Goal: Transaction & Acquisition: Purchase product/service

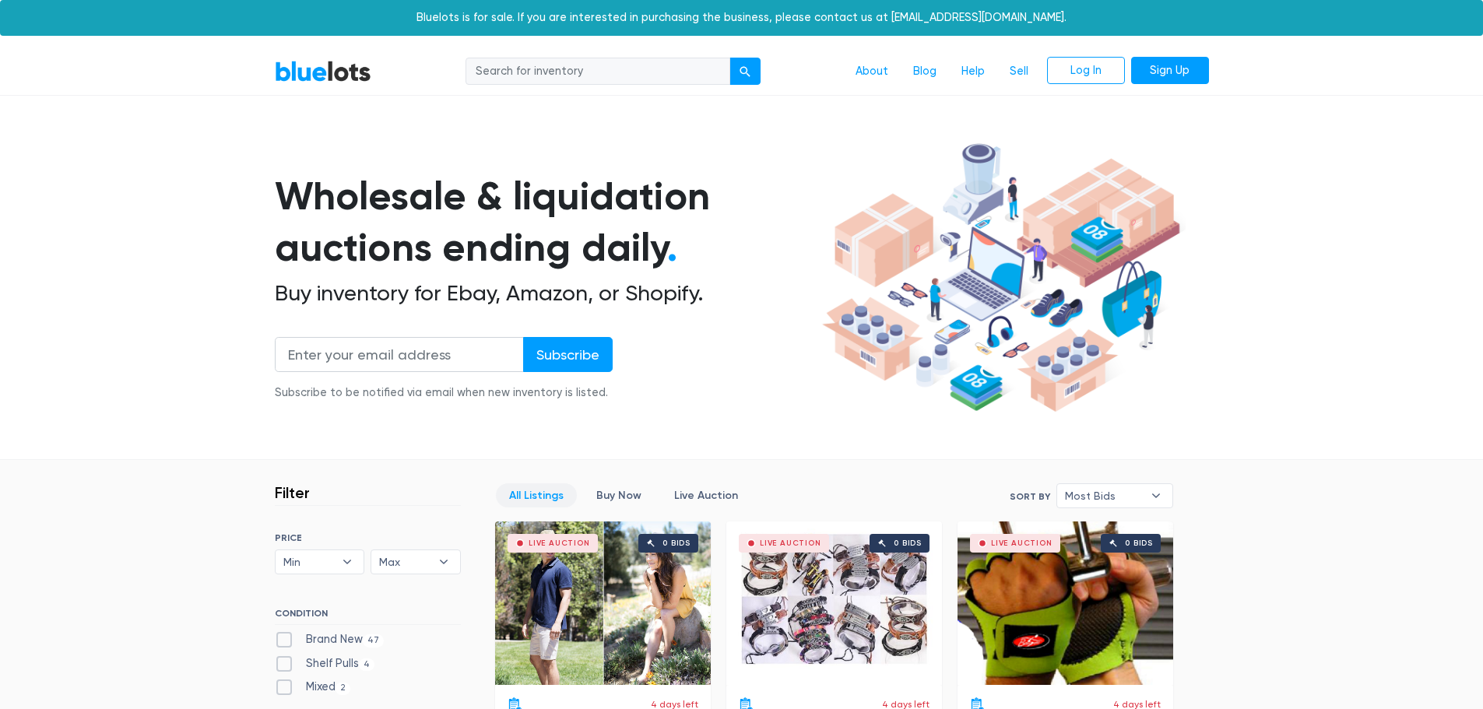
click at [560, 71] on input "search" at bounding box center [598, 72] width 265 height 28
type input "decals"
click at [730, 58] on button "submit" at bounding box center [745, 72] width 31 height 28
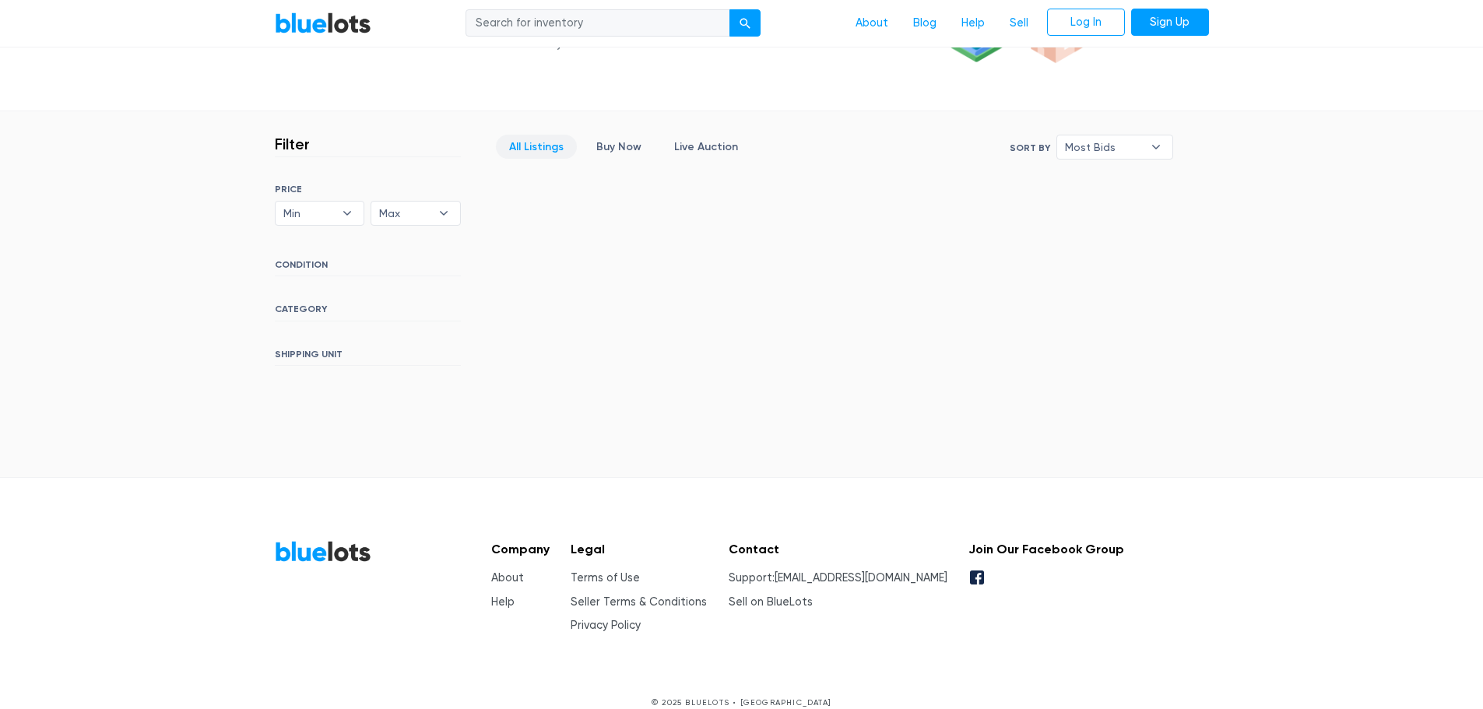
scroll to position [371, 0]
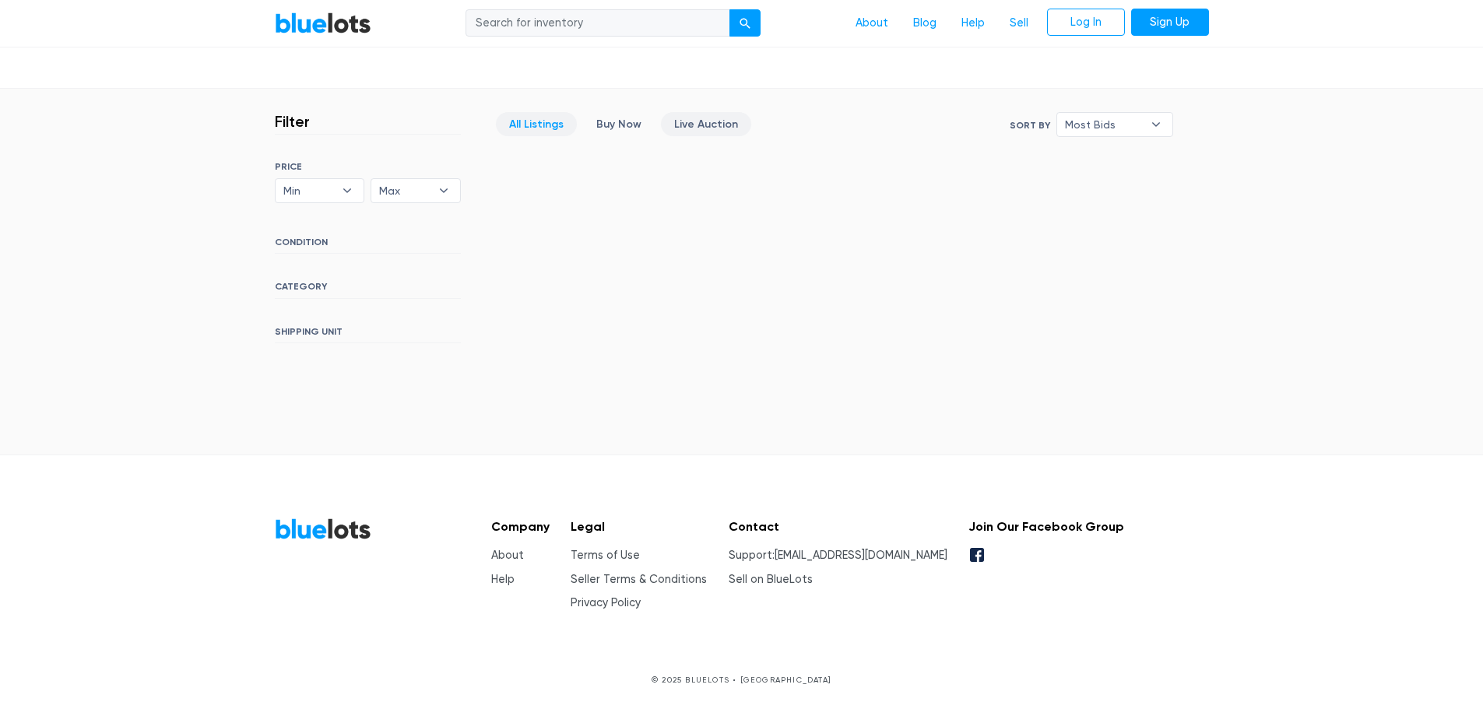
click at [705, 121] on link "Live Auction" at bounding box center [706, 124] width 90 height 24
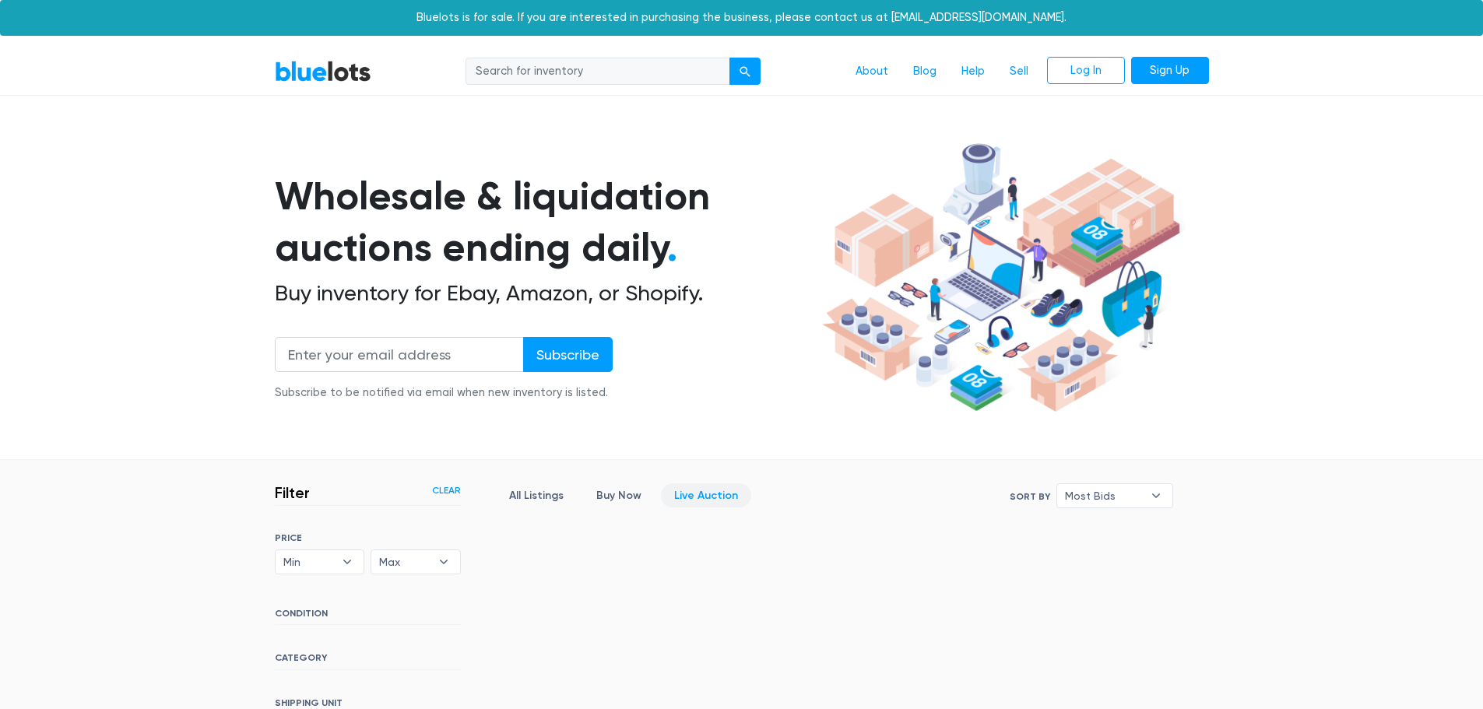
scroll to position [371, 0]
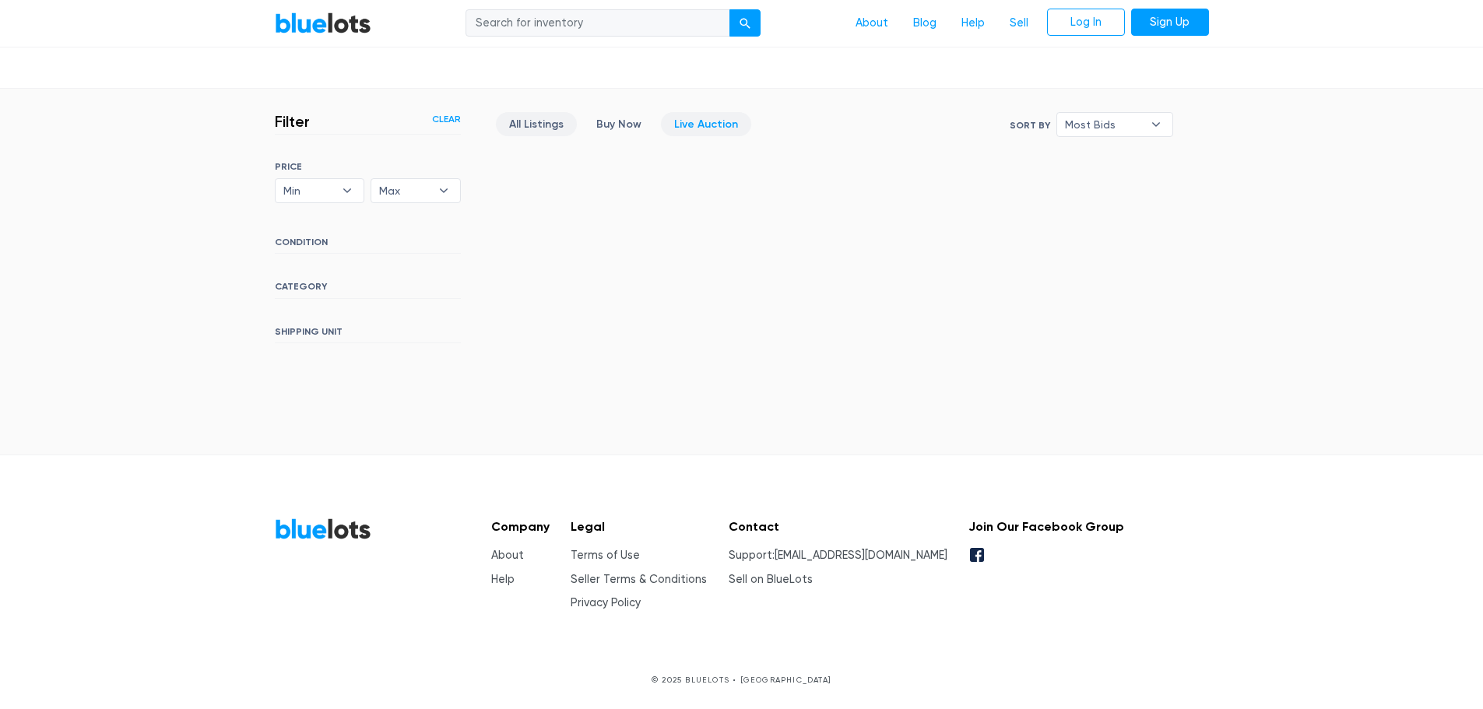
click at [547, 125] on link "All Listings" at bounding box center [536, 124] width 81 height 24
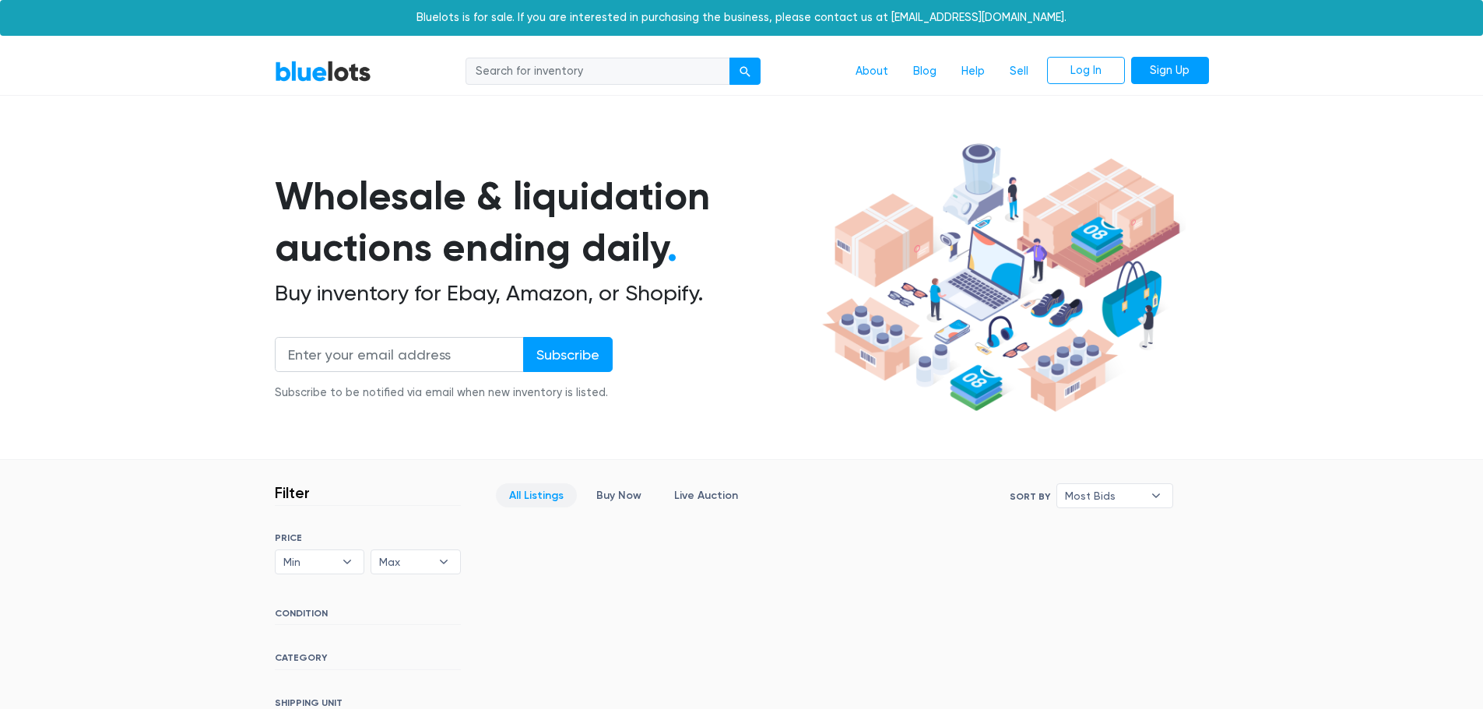
scroll to position [371, 0]
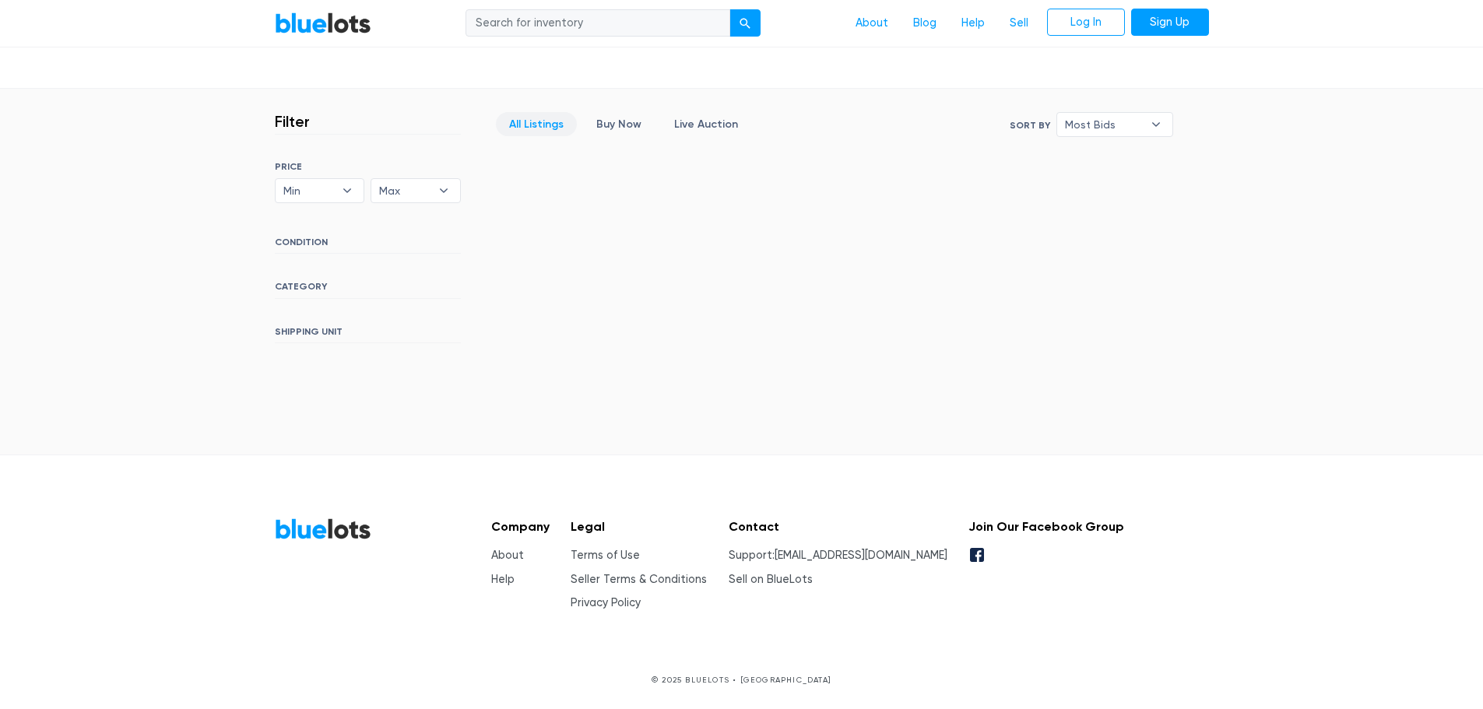
click at [563, 19] on input "search" at bounding box center [598, 23] width 265 height 28
type input "stickers"
click at [730, 9] on button "submit" at bounding box center [745, 23] width 31 height 28
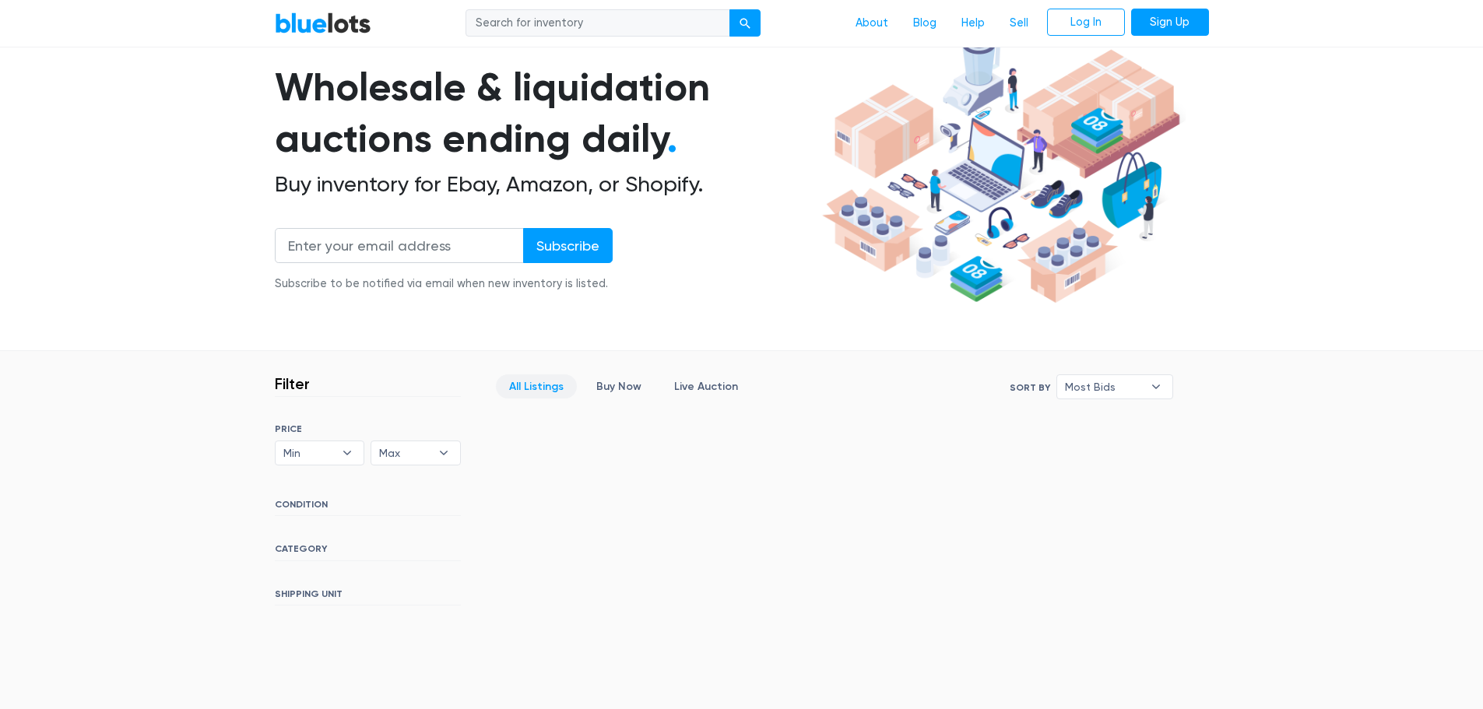
scroll to position [156, 0]
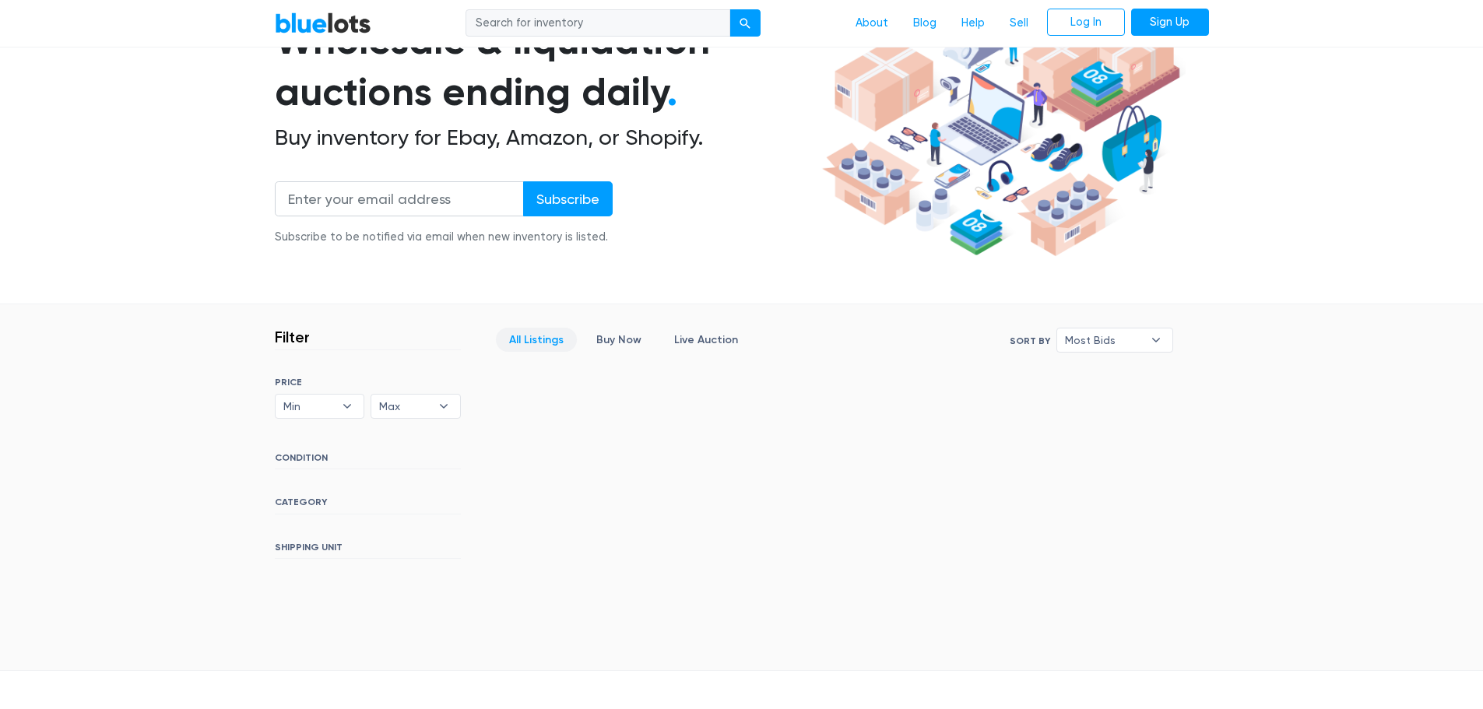
click at [602, 30] on input "search" at bounding box center [598, 23] width 265 height 28
type input "hat"
click at [752, 25] on button "submit" at bounding box center [745, 23] width 31 height 28
